Goal: Communication & Community: Answer question/provide support

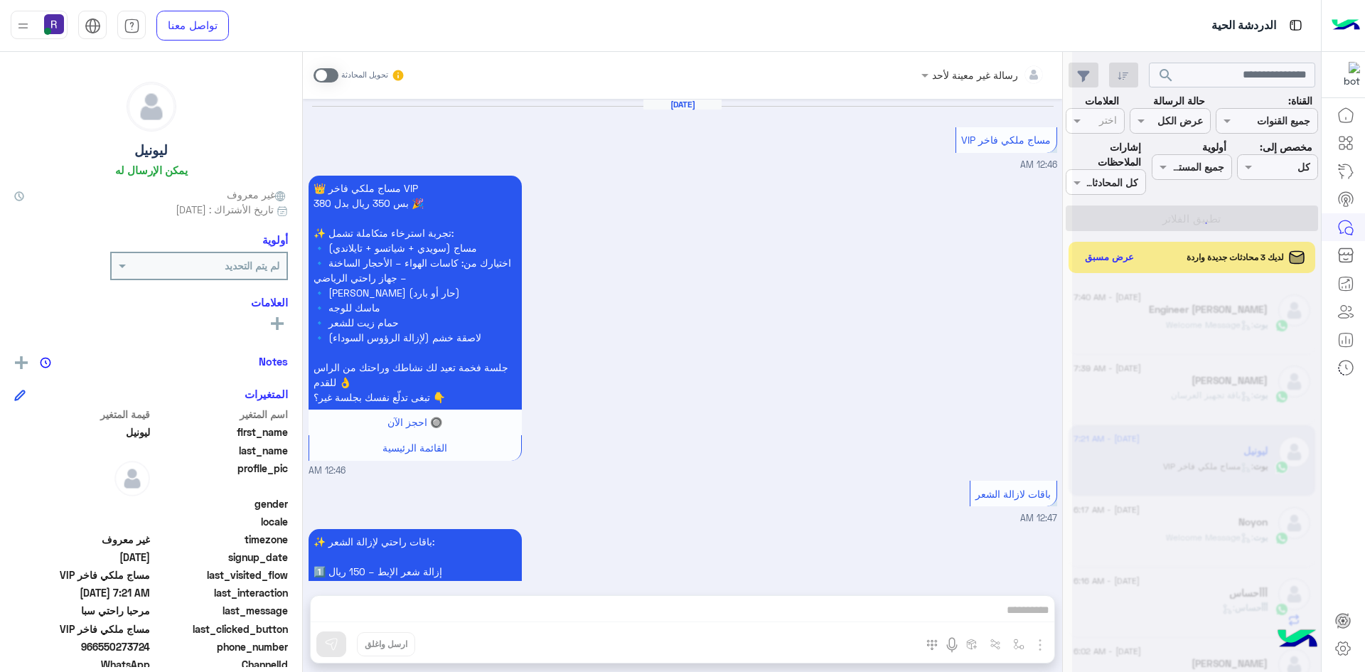
scroll to position [2425, 0]
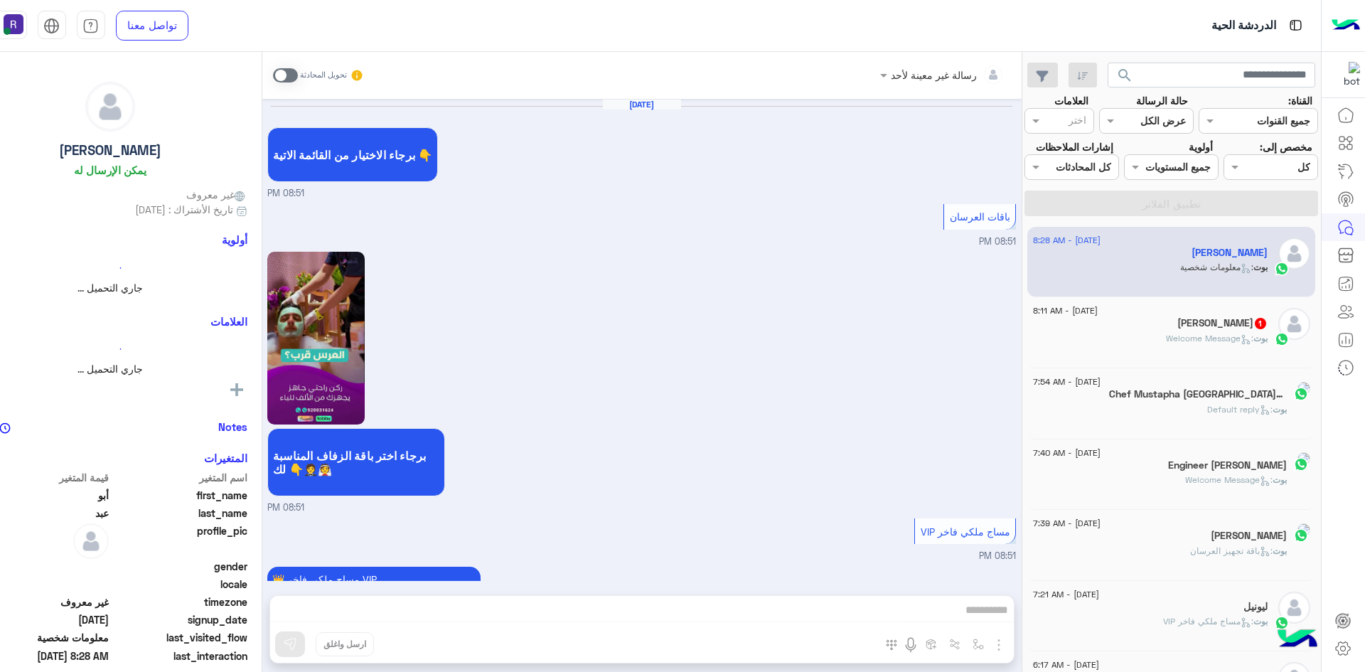
scroll to position [1279, 0]
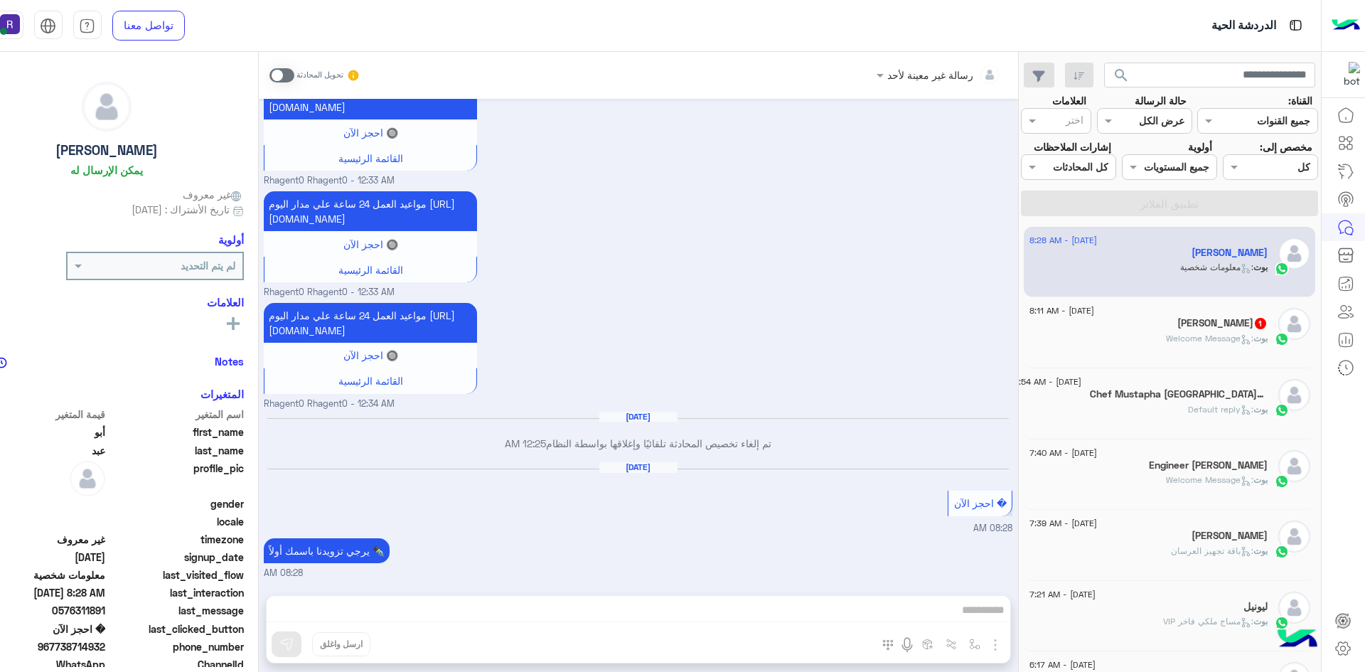
click at [1192, 345] on p "بوت : Welcome Message" at bounding box center [1217, 338] width 102 height 13
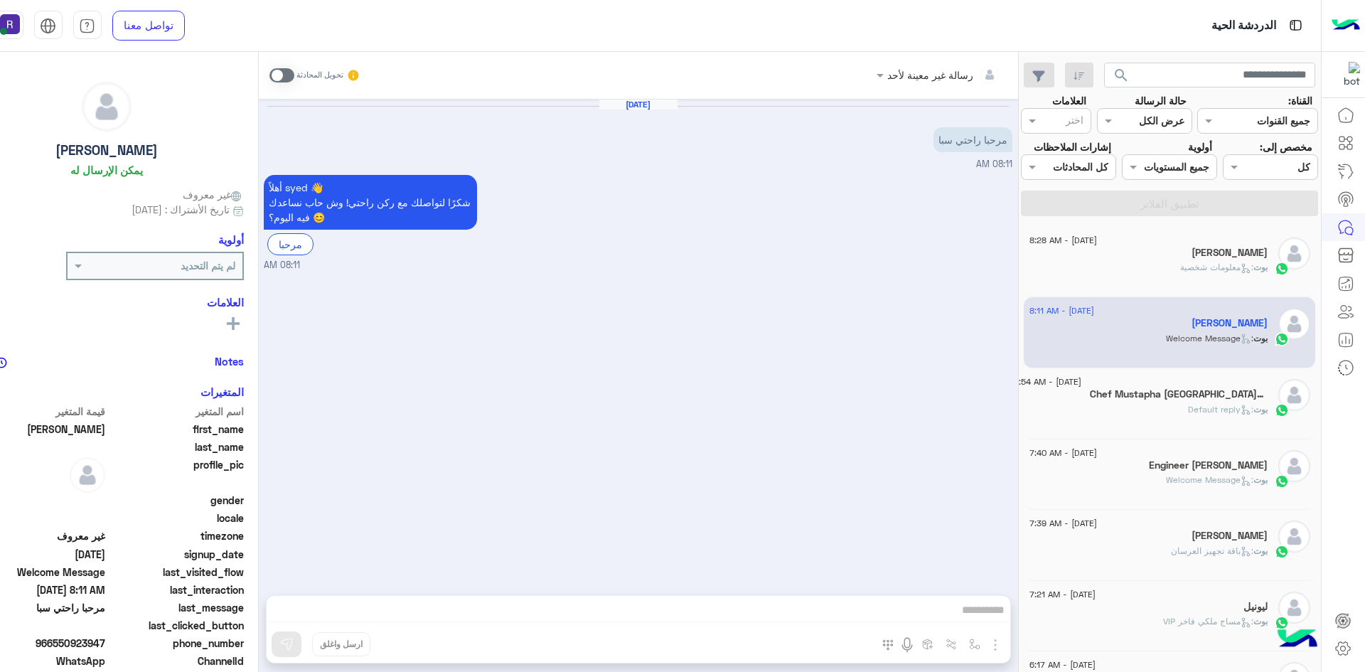
click at [1189, 428] on div "[PERSON_NAME] : Default reply" at bounding box center [1141, 415] width 254 height 25
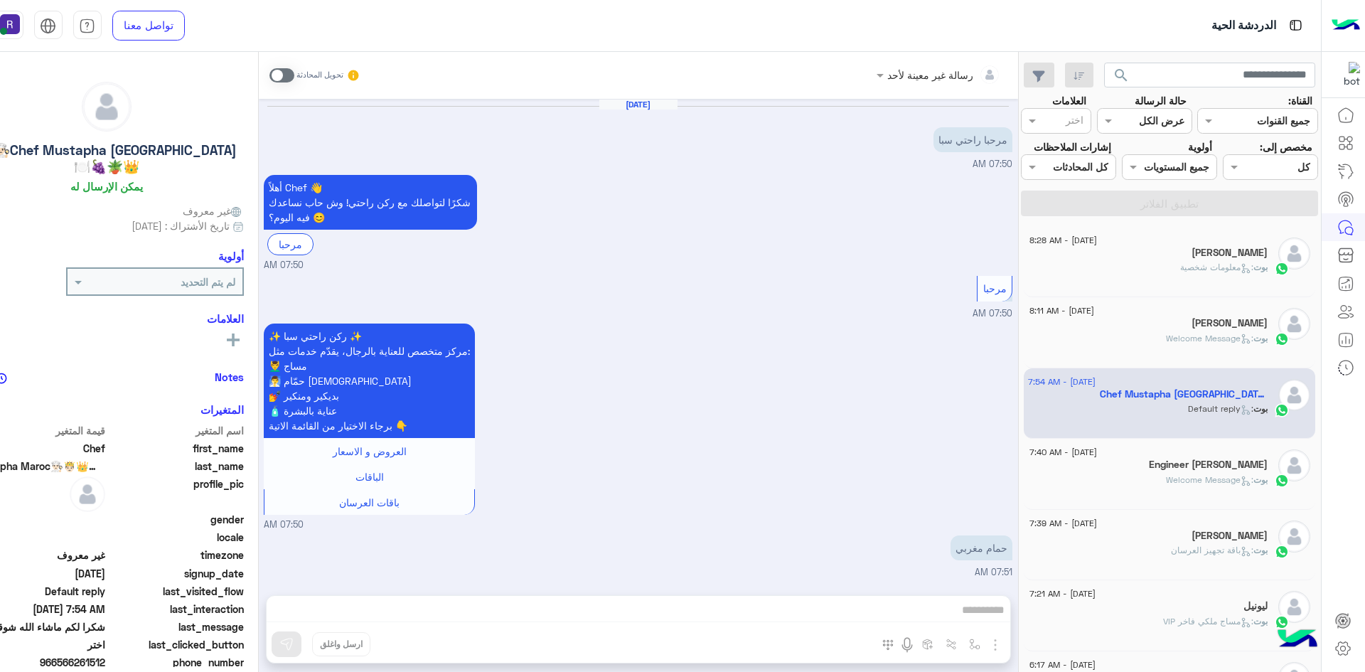
scroll to position [1120, 0]
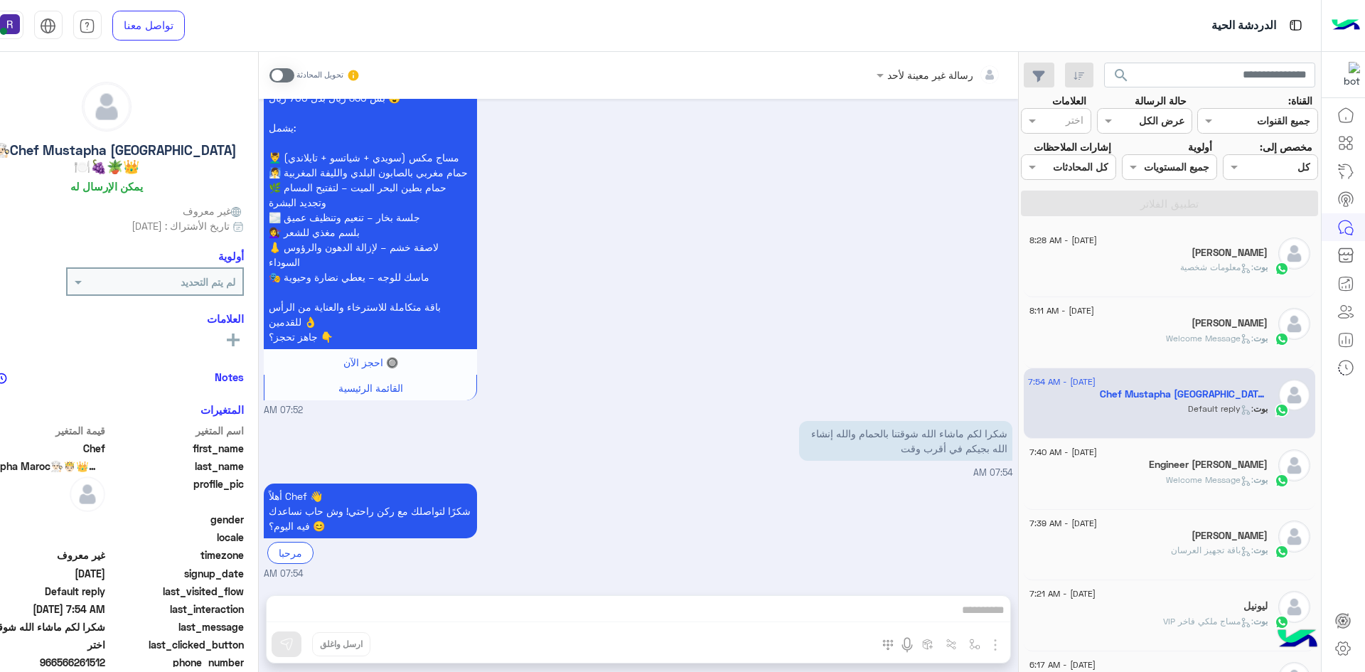
click at [1191, 262] on div "[PERSON_NAME]" at bounding box center [1149, 254] width 238 height 15
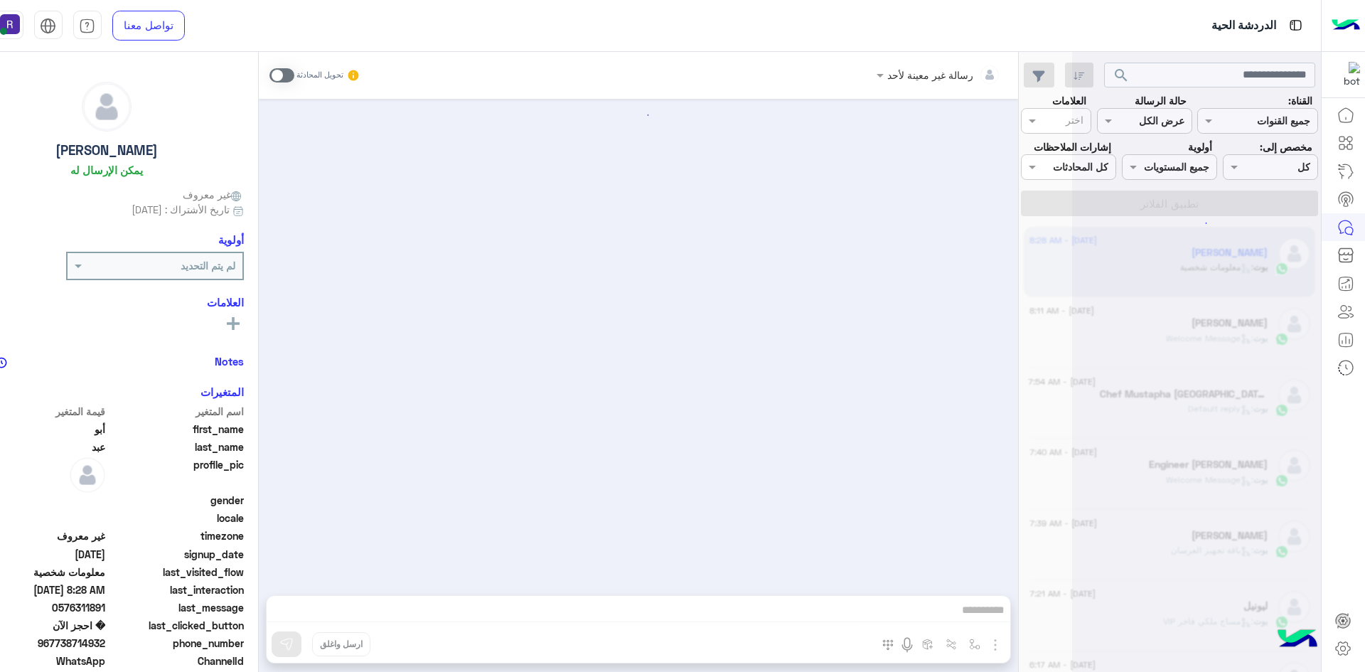
scroll to position [1279, 0]
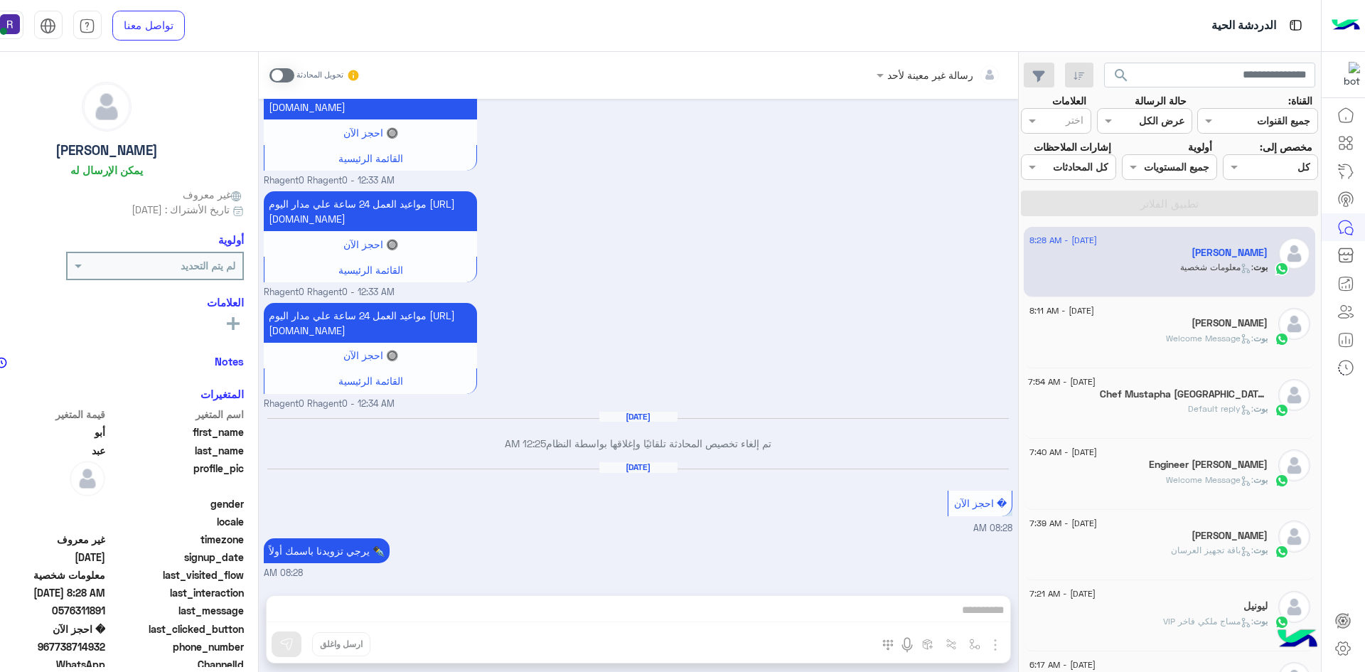
click at [1232, 343] on span ": Welcome Message" at bounding box center [1209, 338] width 87 height 11
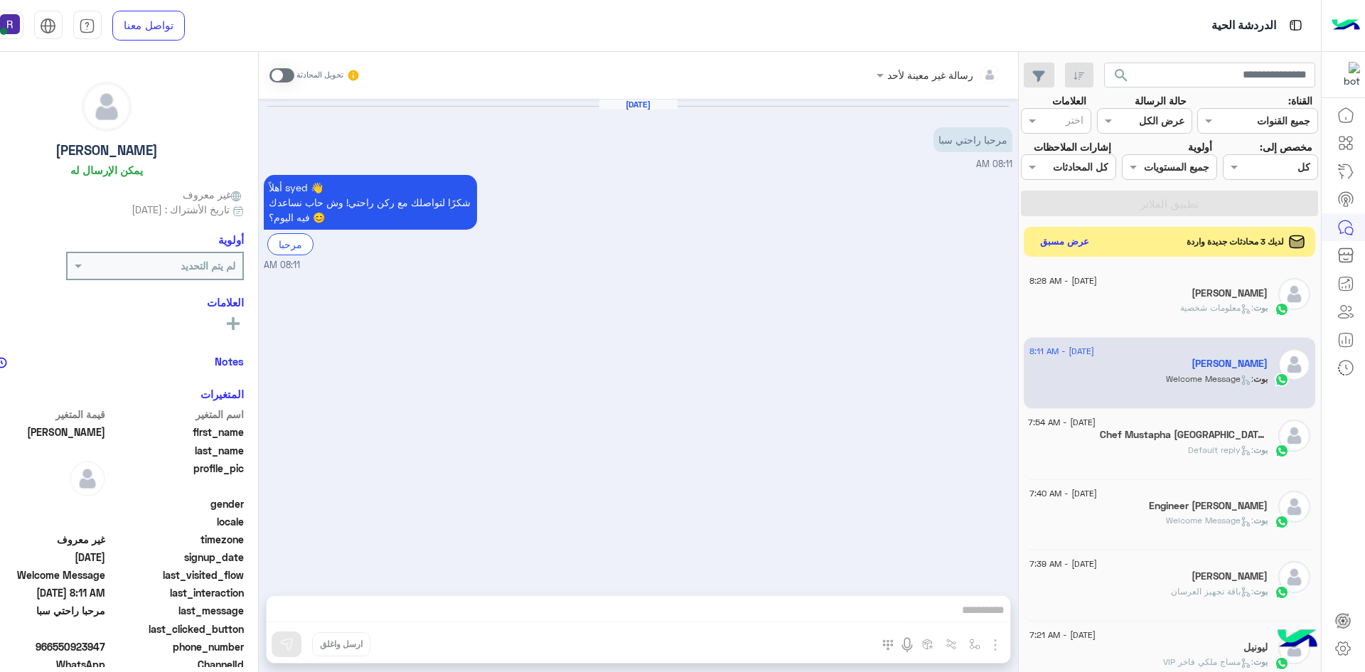
click at [1094, 251] on button "عرض مسبق" at bounding box center [1065, 241] width 60 height 19
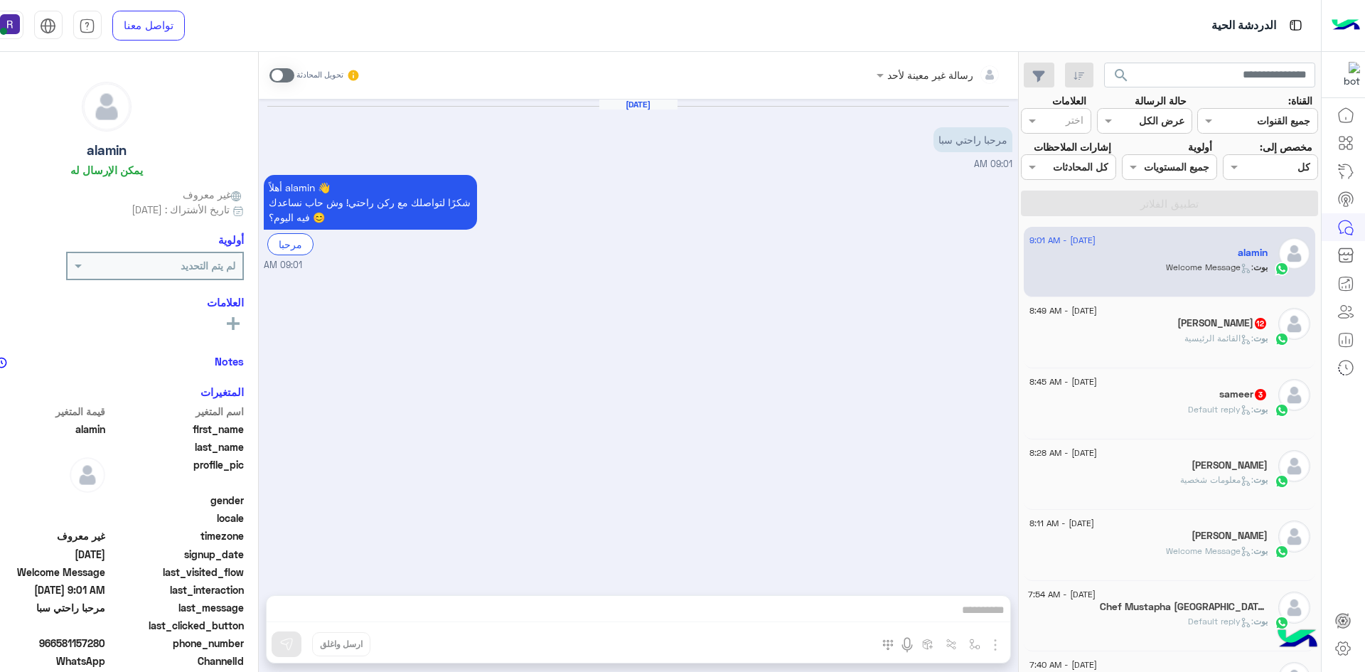
click at [1157, 332] on div "[PERSON_NAME] 12" at bounding box center [1149, 324] width 238 height 15
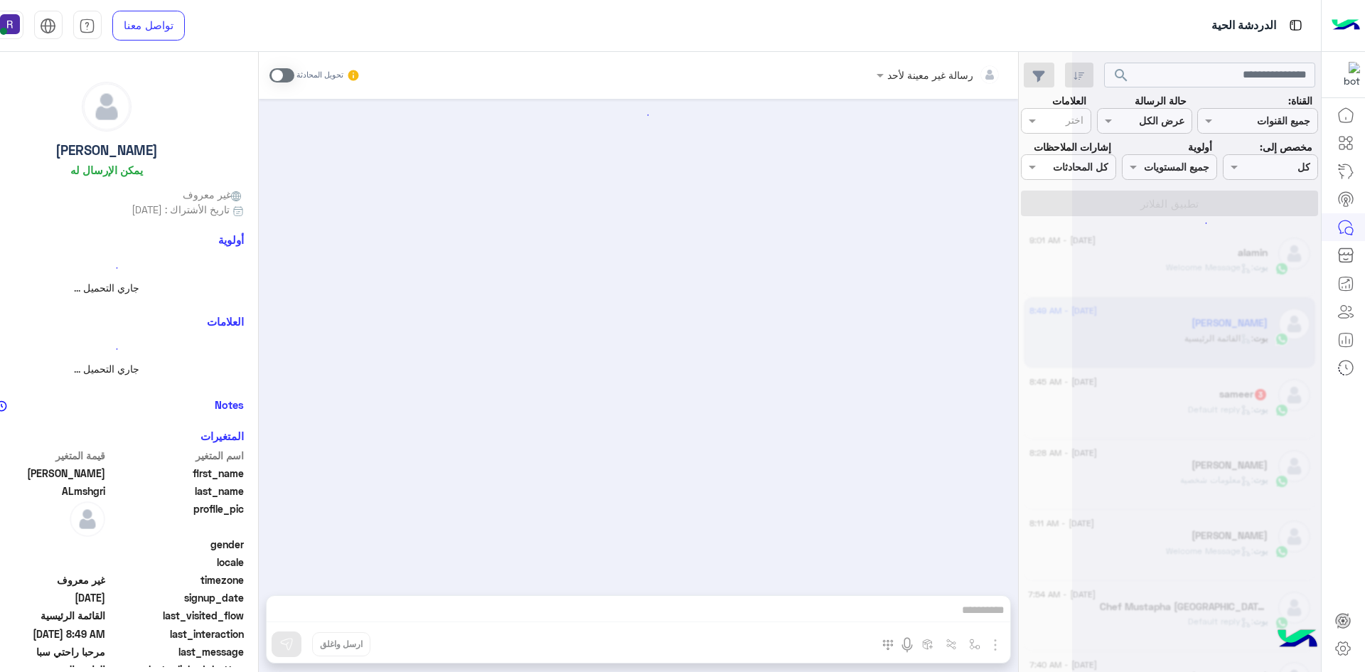
scroll to position [1904, 0]
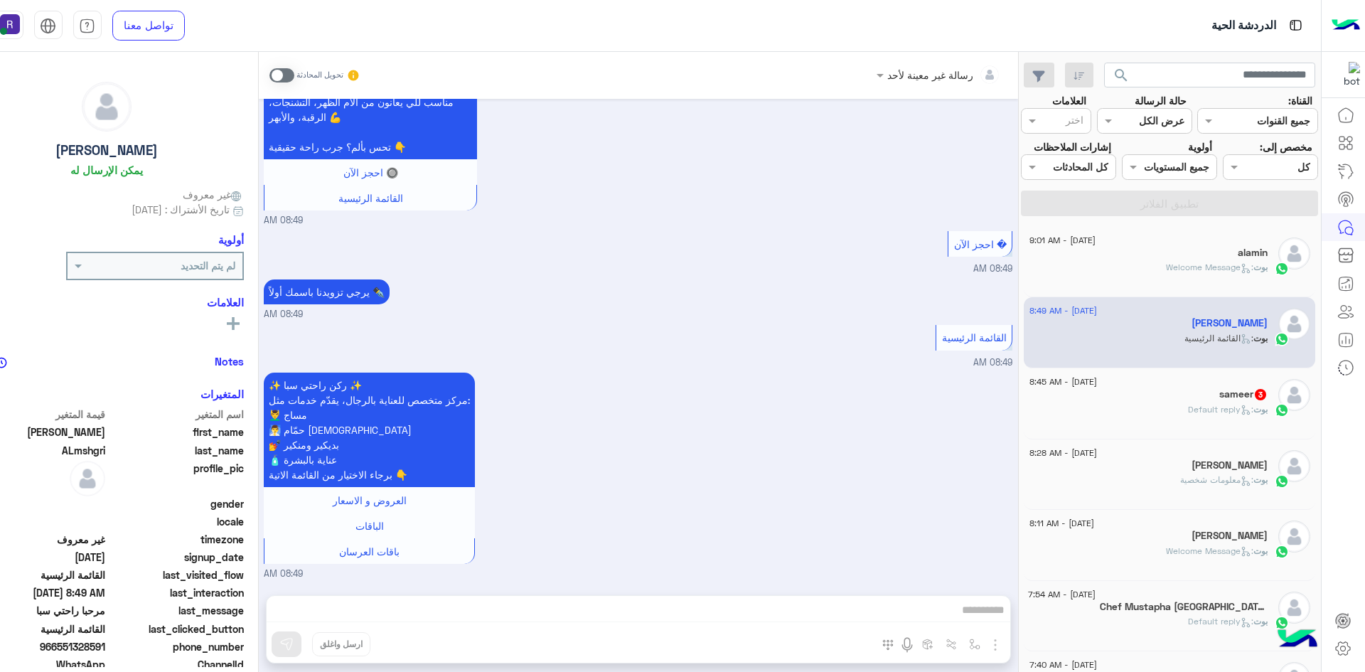
click at [1178, 403] on div "sameer 3" at bounding box center [1149, 395] width 238 height 15
